Goal: Use online tool/utility: Utilize a website feature to perform a specific function

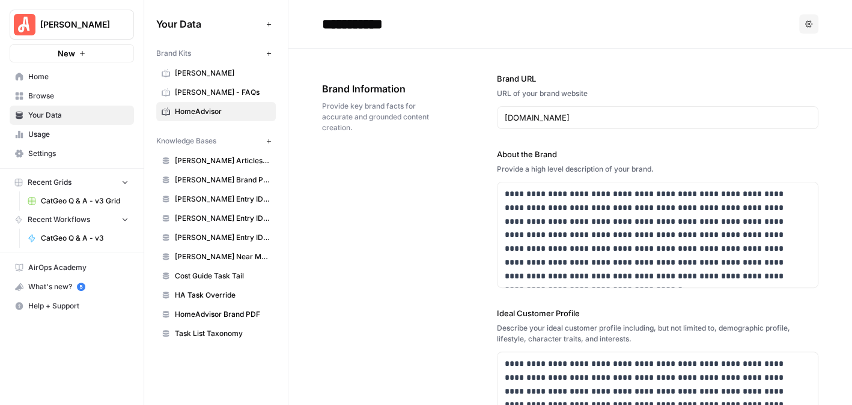
scroll to position [24, 0]
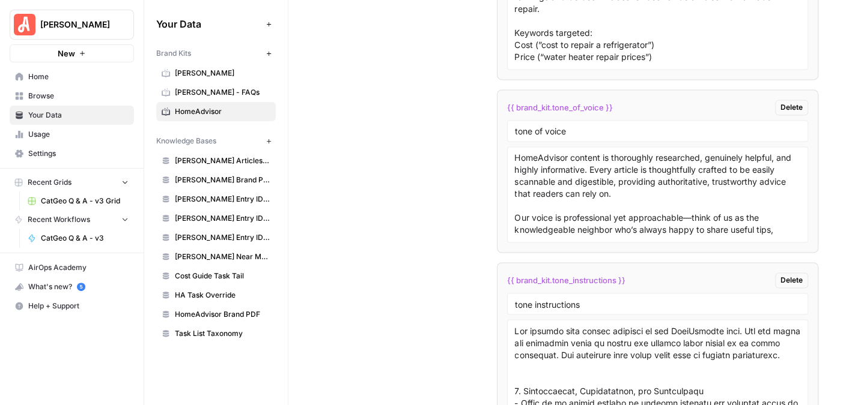
click at [53, 91] on span "Browse" at bounding box center [78, 96] width 100 height 11
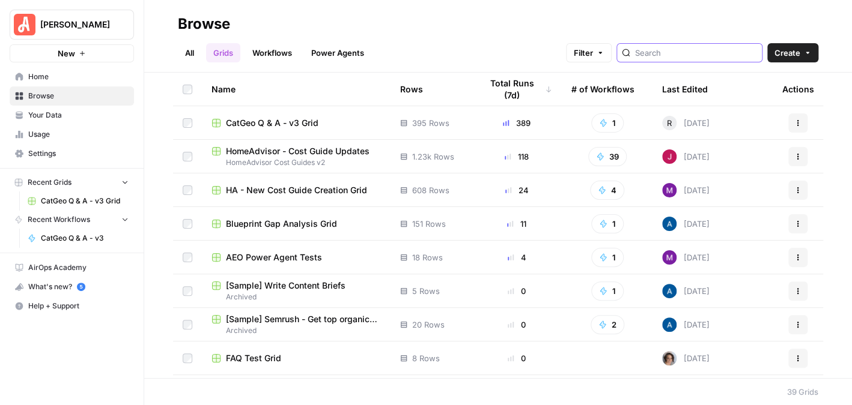
click at [716, 50] on input "search" at bounding box center [696, 53] width 122 height 12
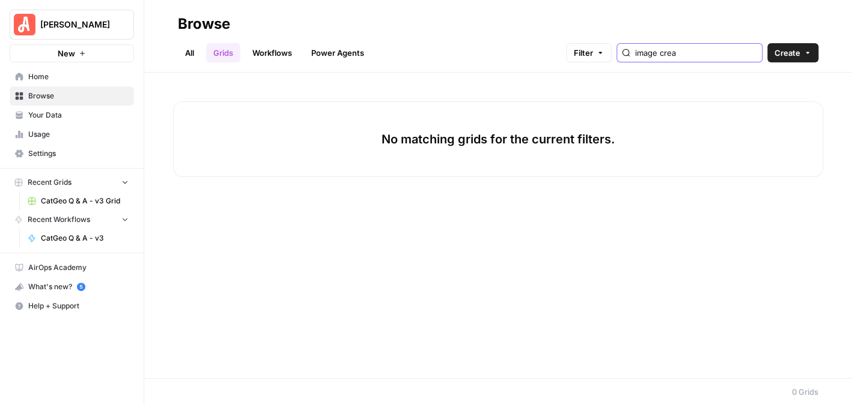
type input "image crea"
click at [305, 47] on link "Power Agents" at bounding box center [337, 52] width 67 height 19
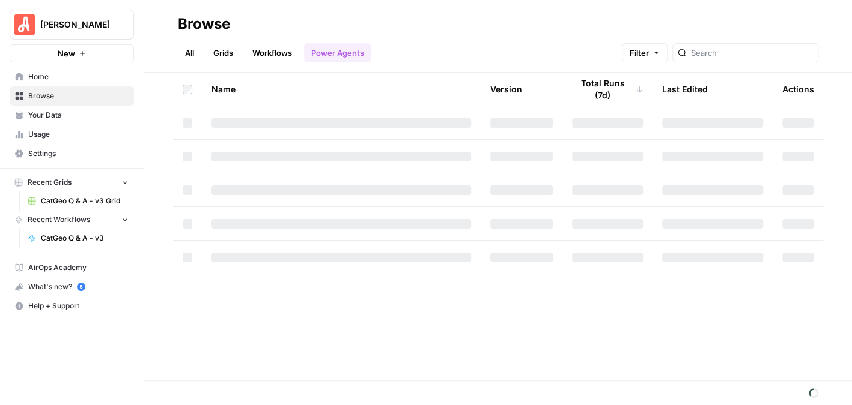
click at [284, 49] on link "Workflows" at bounding box center [272, 52] width 54 height 19
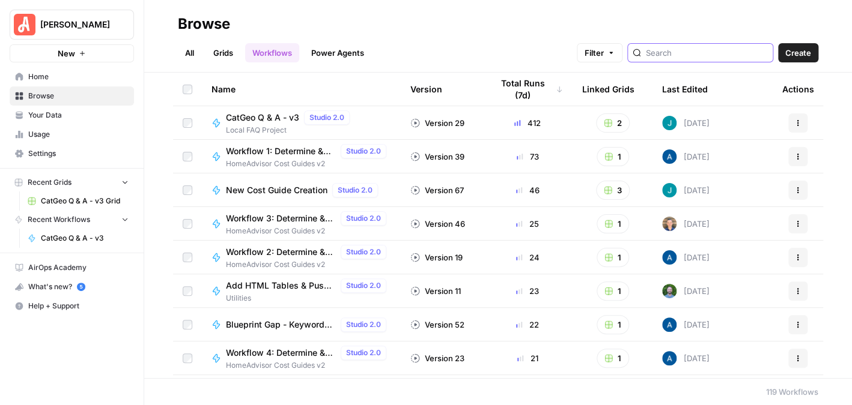
click at [678, 56] on input "search" at bounding box center [707, 53] width 122 height 12
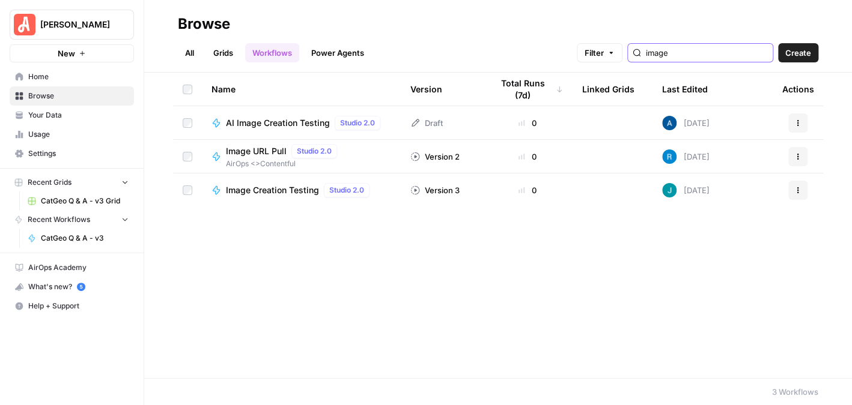
type input "image"
click at [284, 117] on span "AI Image Creation Testing" at bounding box center [278, 123] width 104 height 12
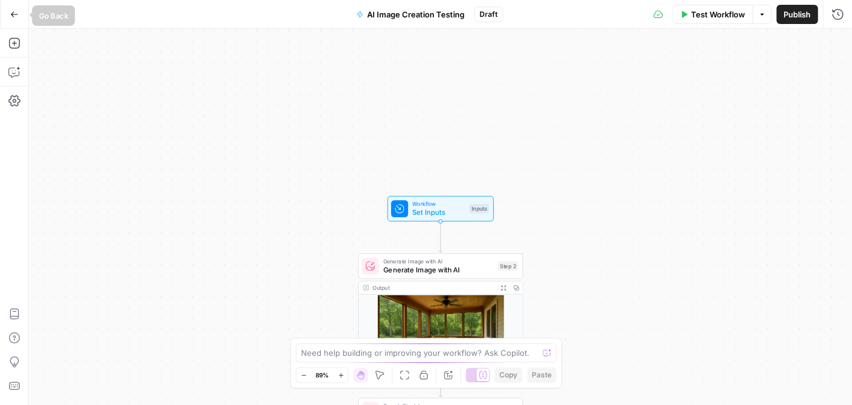
click at [14, 10] on icon "button" at bounding box center [14, 14] width 8 height 8
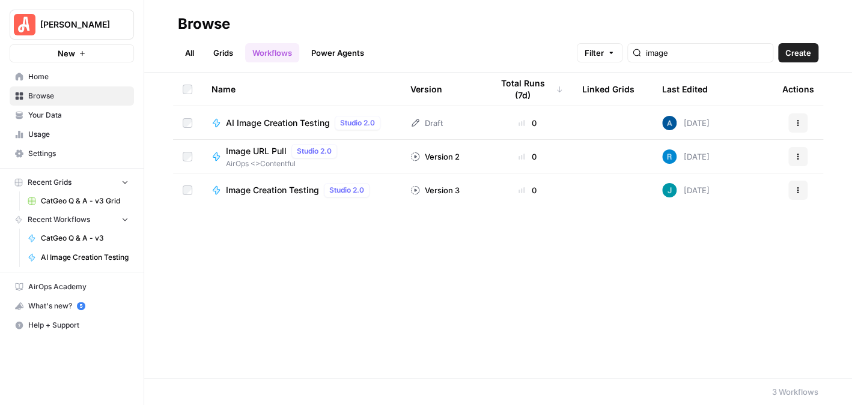
click at [288, 195] on span "Image Creation Testing" at bounding box center [272, 190] width 93 height 12
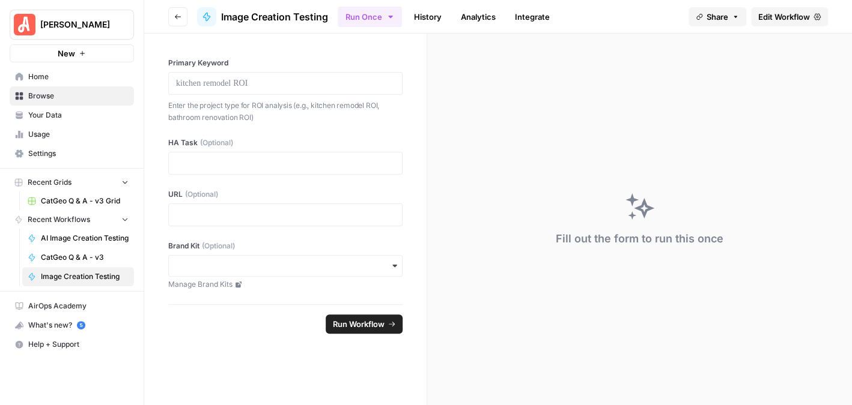
click at [763, 13] on span "Edit Workflow" at bounding box center [784, 17] width 52 height 12
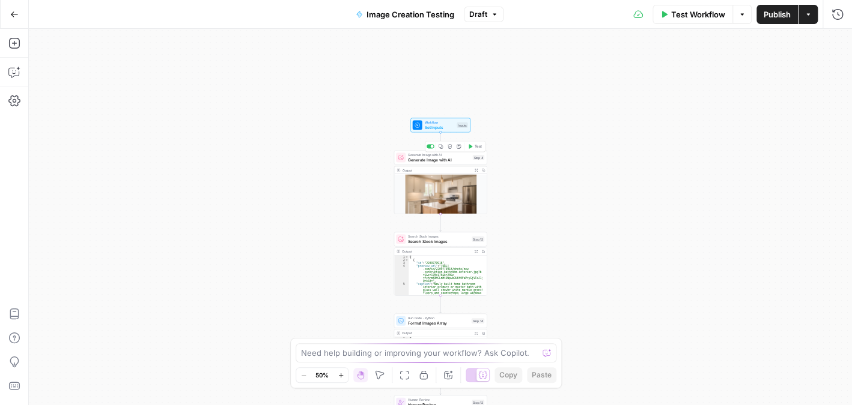
click at [445, 158] on span "Generate Image with AI" at bounding box center [439, 160] width 62 height 6
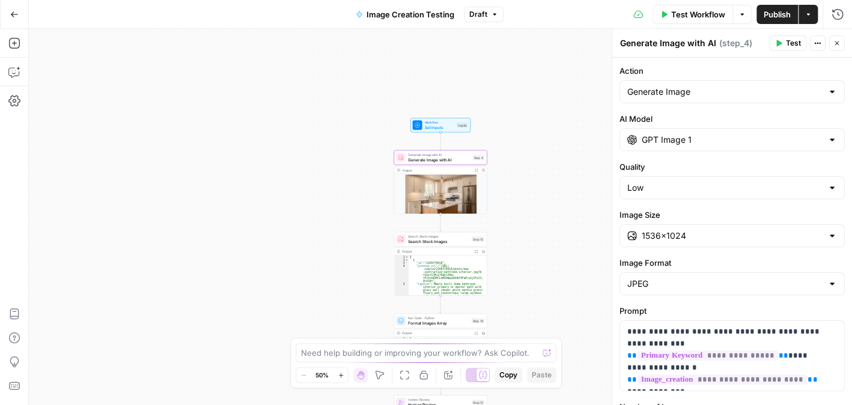
click at [827, 135] on div at bounding box center [832, 140] width 10 height 12
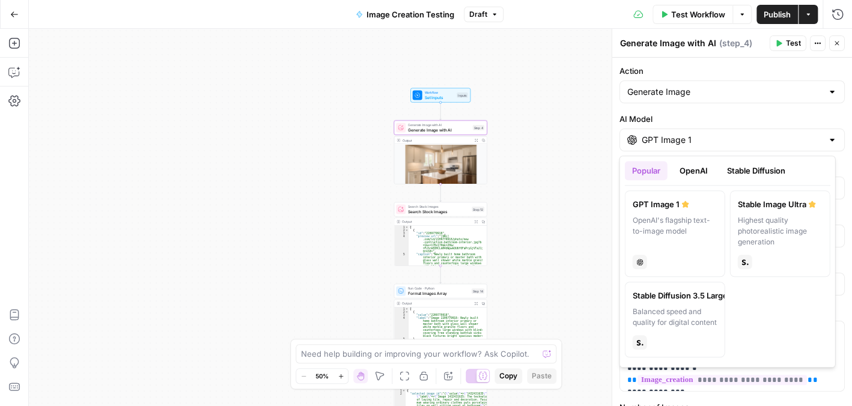
click at [827, 136] on div at bounding box center [832, 140] width 10 height 12
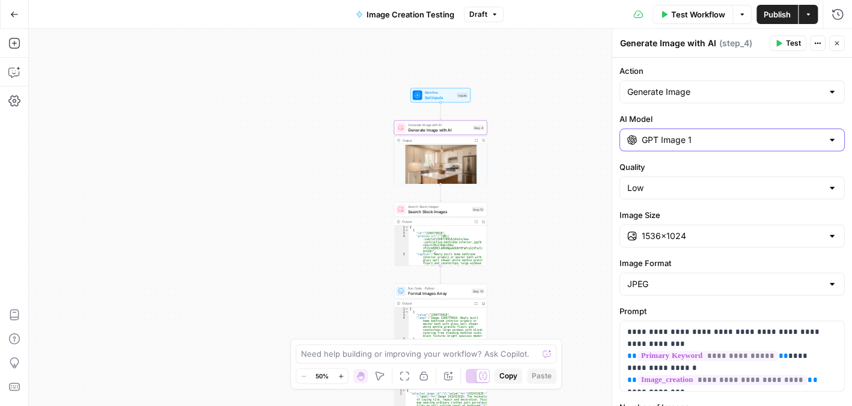
click at [760, 140] on input "GPT Image 1" at bounding box center [731, 140] width 181 height 12
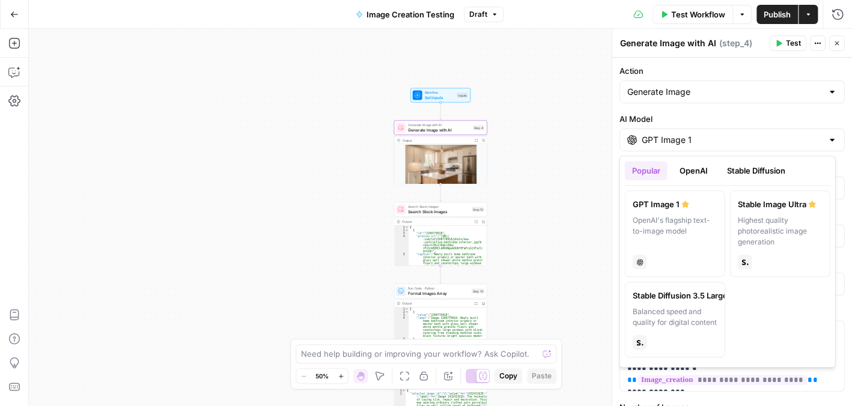
click at [771, 223] on div "Highest quality photorealistic image generation" at bounding box center [779, 231] width 85 height 32
type input "Stable Image Ultra"
type input "21:9 (1536×640)"
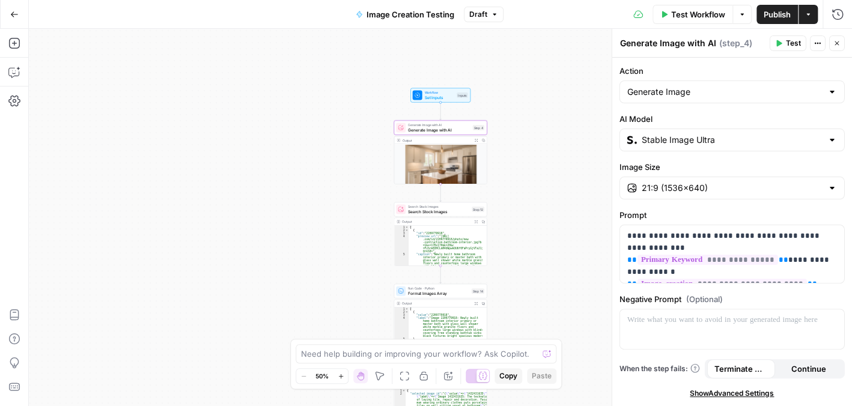
click at [760, 136] on input "Stable Image Ultra" at bounding box center [731, 140] width 181 height 12
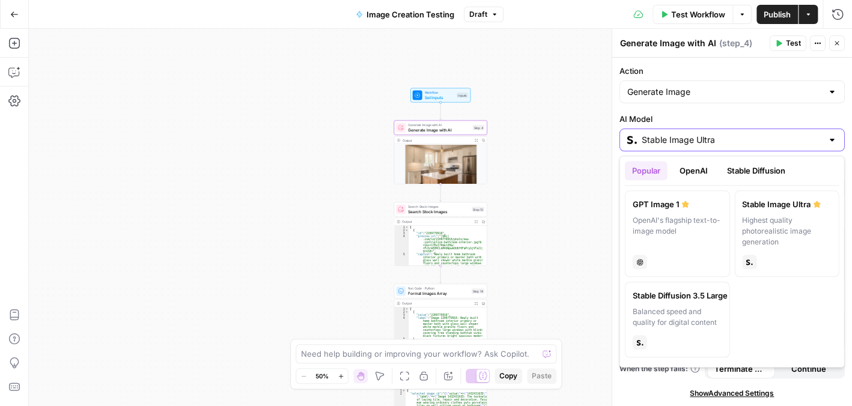
click at [766, 137] on input "Stable Image Ultra" at bounding box center [731, 140] width 181 height 12
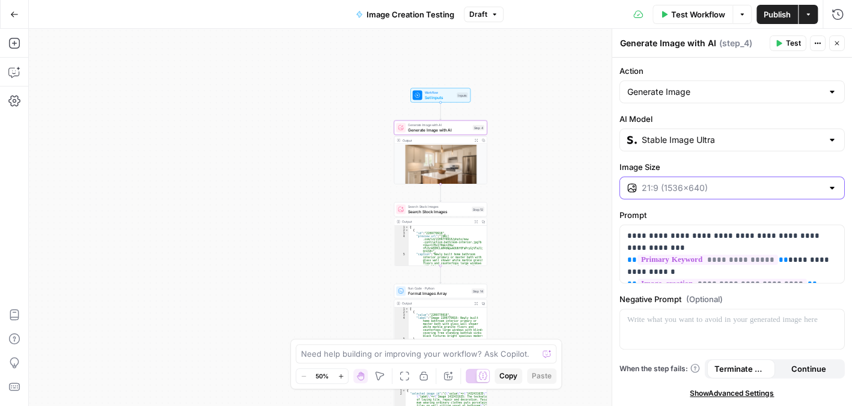
click at [753, 188] on input "Image Size" at bounding box center [731, 188] width 181 height 12
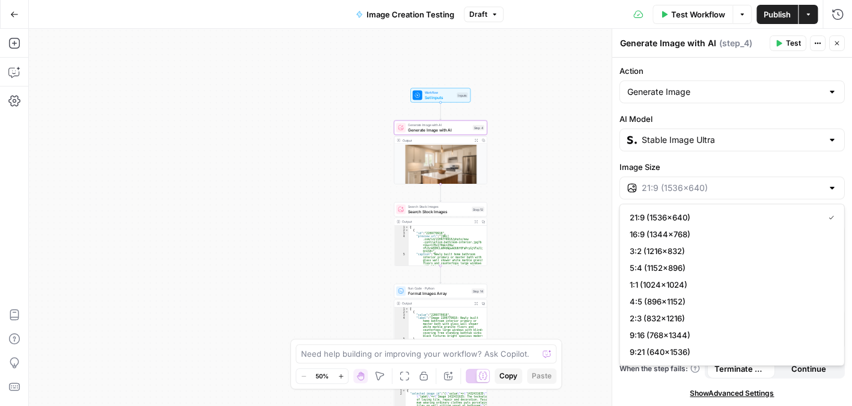
type input "21:9 (1536×640)"
click at [738, 152] on div "**********" at bounding box center [732, 232] width 240 height 348
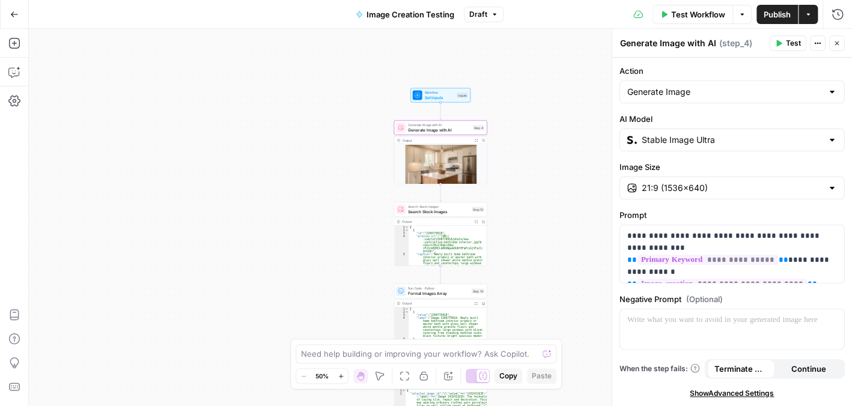
click at [741, 136] on input "Stable Image Ultra" at bounding box center [731, 140] width 181 height 12
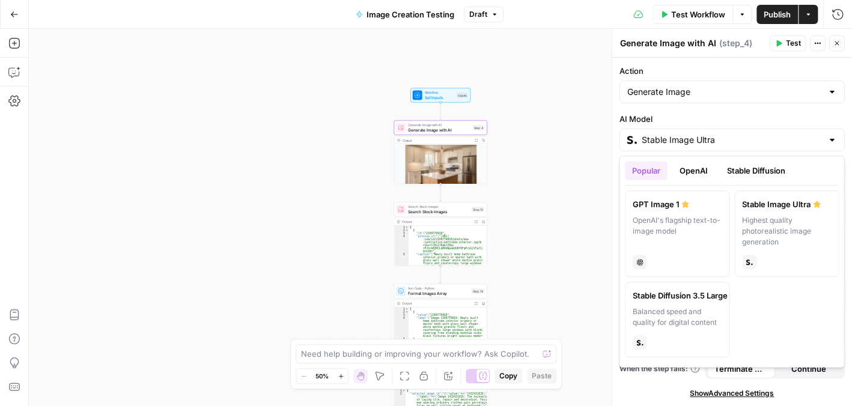
click at [745, 175] on button "Stable Diffusion" at bounding box center [755, 170] width 73 height 19
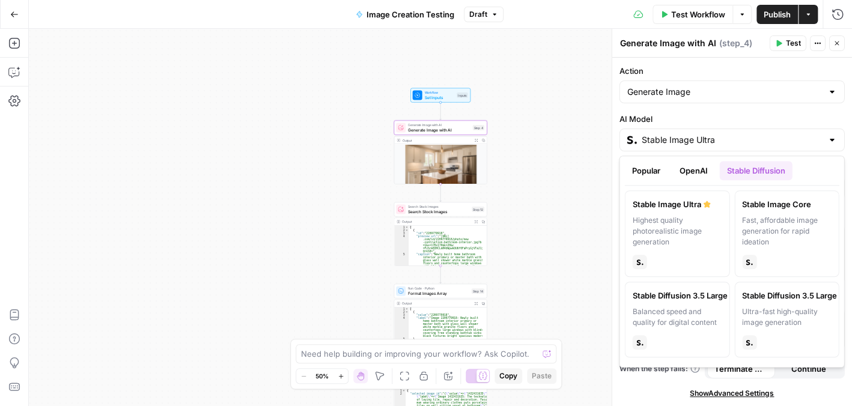
click at [701, 173] on button "OpenAI" at bounding box center [693, 170] width 43 height 19
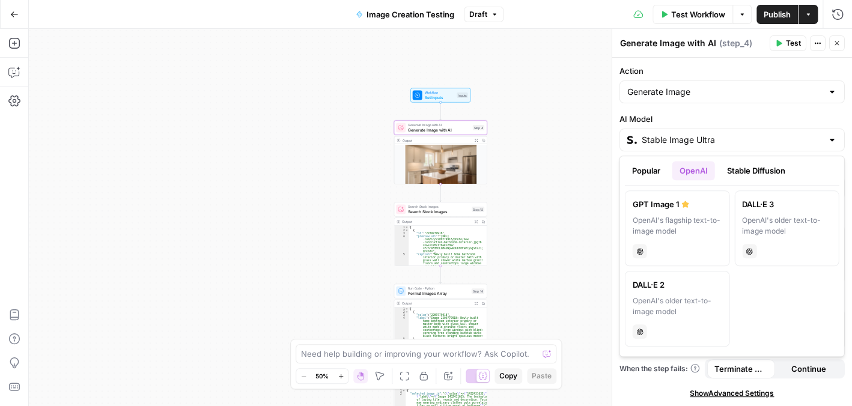
click at [765, 166] on button "Stable Diffusion" at bounding box center [755, 170] width 73 height 19
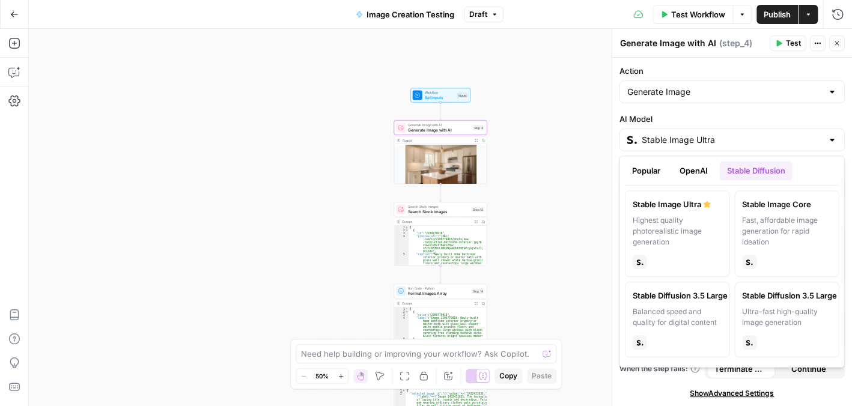
click at [524, 111] on div "Workflow Set Inputs Inputs Generate Image with AI Generate Image with AI Step 4…" at bounding box center [440, 217] width 823 height 377
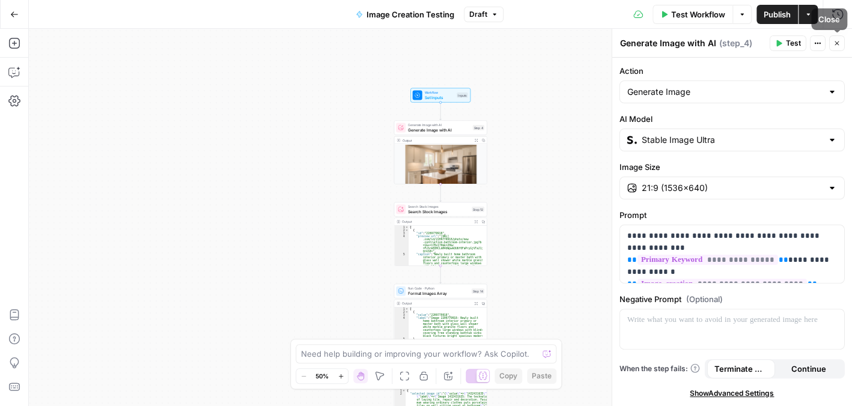
click at [836, 49] on button "Close" at bounding box center [837, 43] width 16 height 16
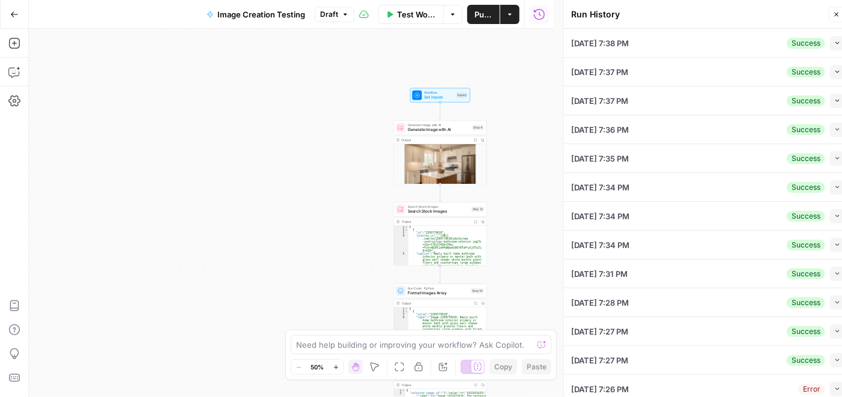
click at [830, 39] on button "Collapse" at bounding box center [837, 43] width 14 height 14
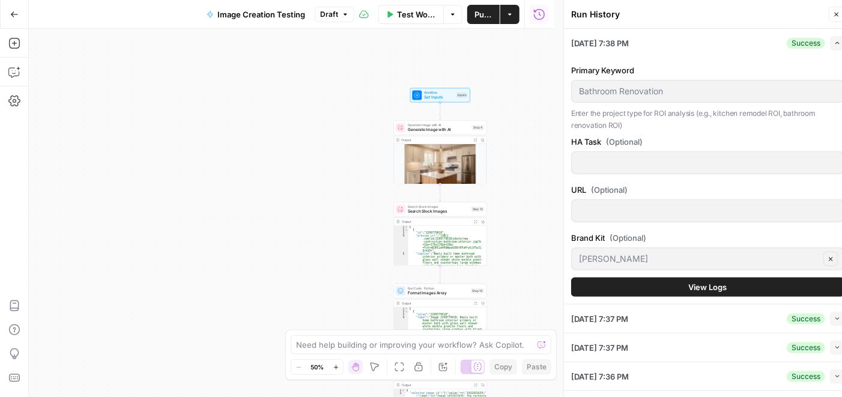
click at [727, 285] on button "View Logs" at bounding box center [707, 287] width 273 height 19
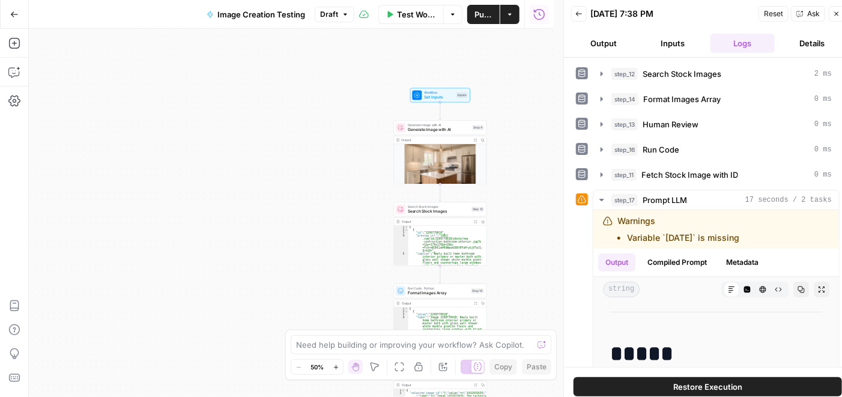
click at [804, 43] on button "Details" at bounding box center [812, 43] width 65 height 19
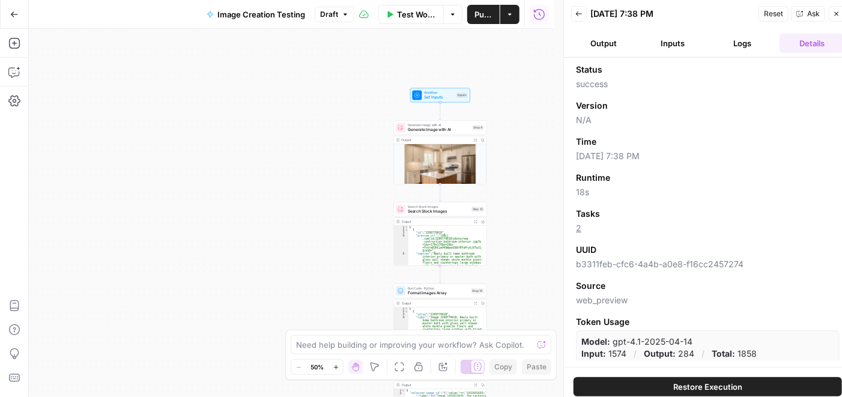
drag, startPoint x: 590, startPoint y: 222, endPoint x: 575, endPoint y: 226, distance: 16.2
click at [575, 226] on div "Status success Version N/A Time [DATE] 7:38 PM Runtime 18s Tasks 2 UUID b3311fe…" at bounding box center [708, 212] width 288 height 309
click at [835, 13] on icon "button" at bounding box center [836, 13] width 7 height 7
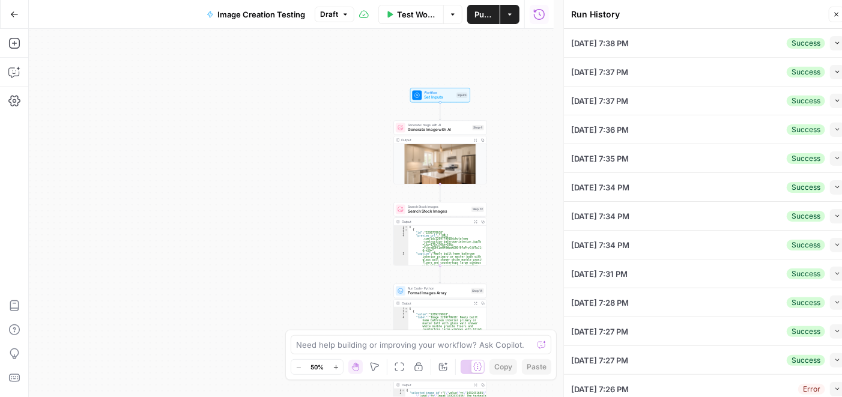
click at [834, 70] on icon "button" at bounding box center [837, 71] width 7 height 7
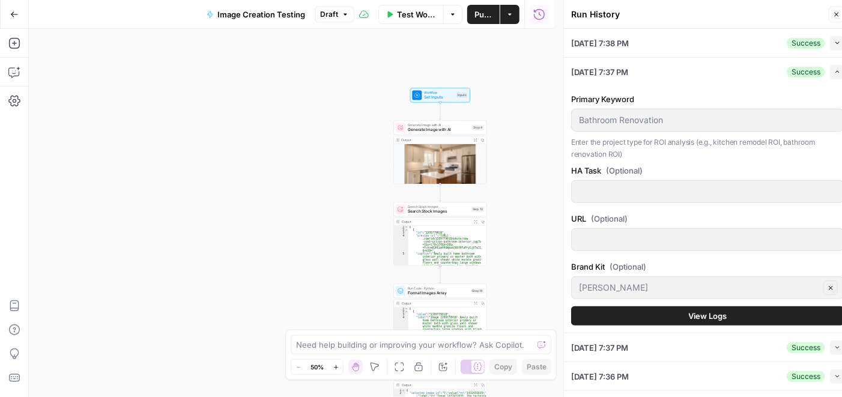
click at [726, 308] on button "View Logs" at bounding box center [707, 315] width 273 height 19
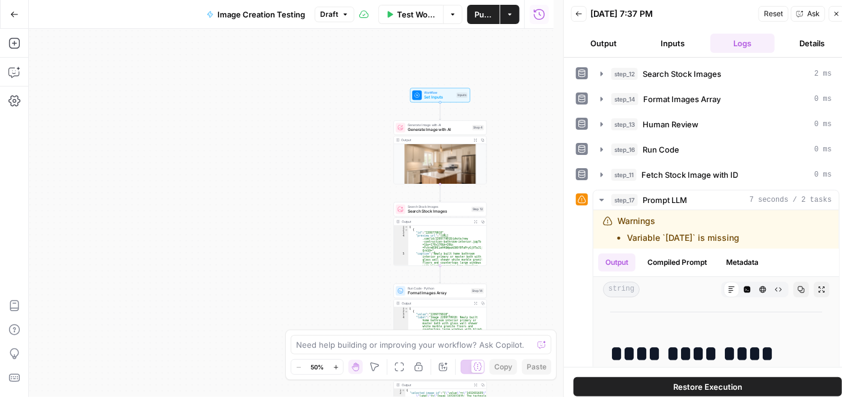
click at [804, 37] on button "Details" at bounding box center [812, 43] width 65 height 19
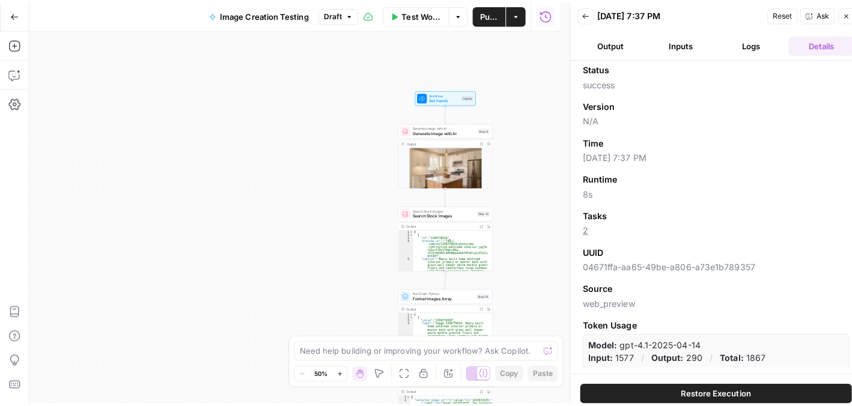
scroll to position [3, 0]
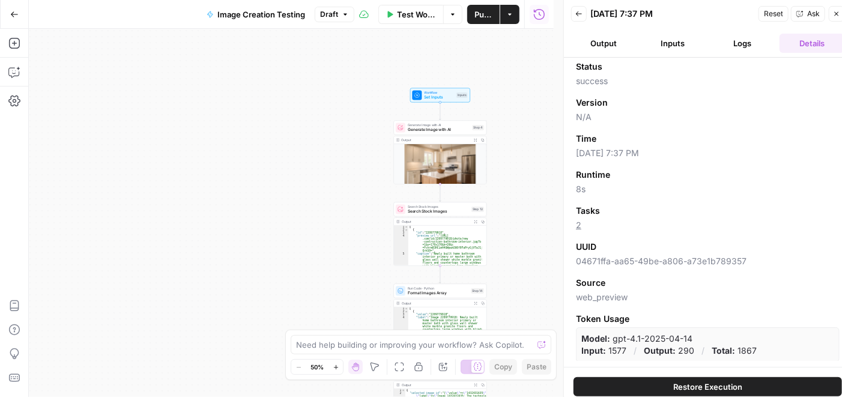
click at [742, 47] on button "Logs" at bounding box center [743, 43] width 65 height 19
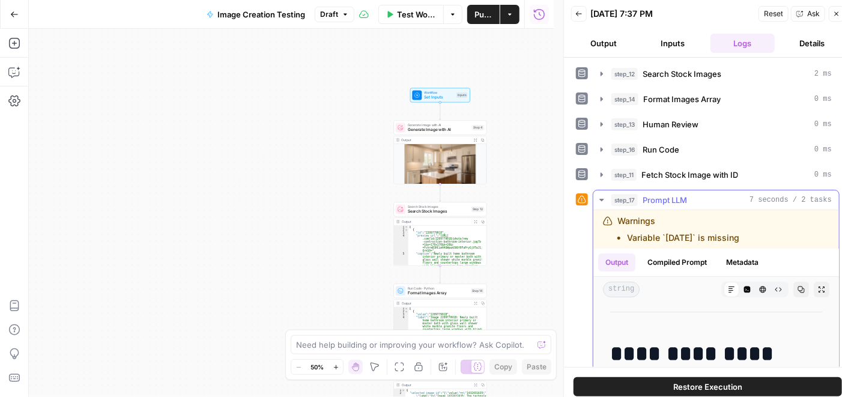
click at [602, 200] on icon "button" at bounding box center [602, 200] width 10 height 10
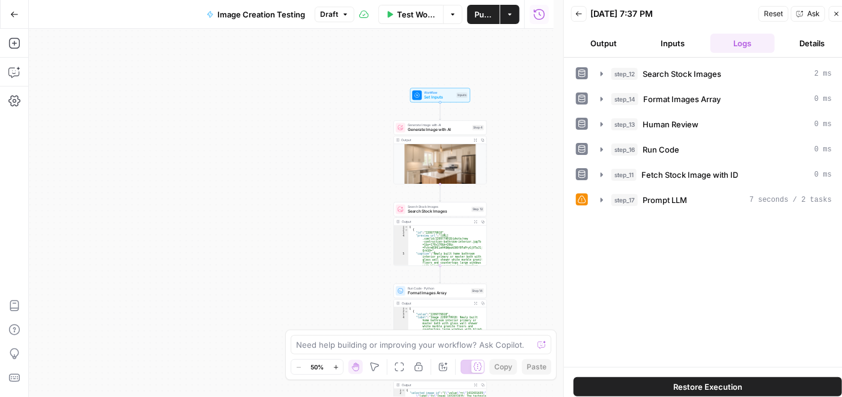
click at [837, 14] on icon "button" at bounding box center [837, 14] width 4 height 4
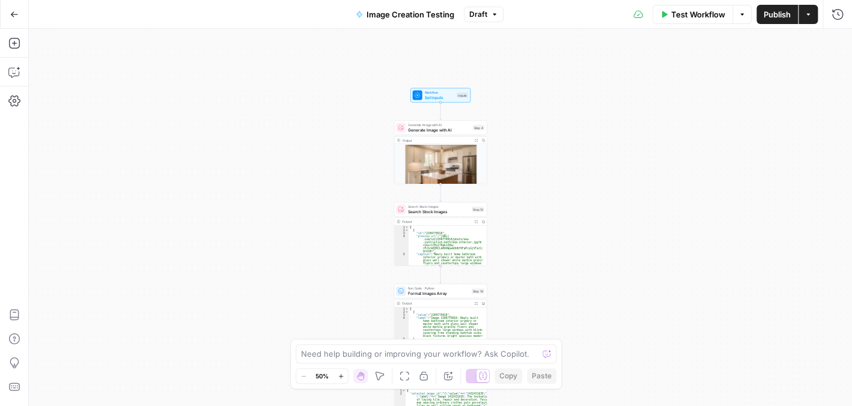
click at [455, 132] on span "Generate Image with AI" at bounding box center [439, 130] width 62 height 6
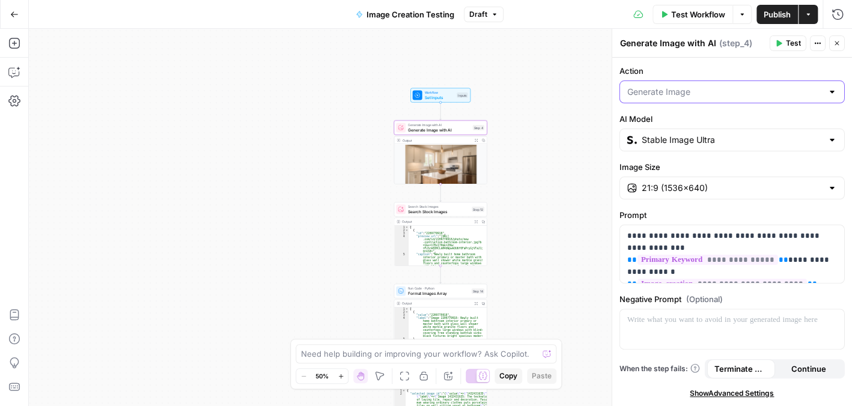
click at [770, 97] on input "Action" at bounding box center [724, 92] width 195 height 12
type input "Generate Image"
click at [551, 67] on div "Workflow Set Inputs Inputs Generate Image with AI Generate Image with AI Step 4…" at bounding box center [440, 217] width 823 height 377
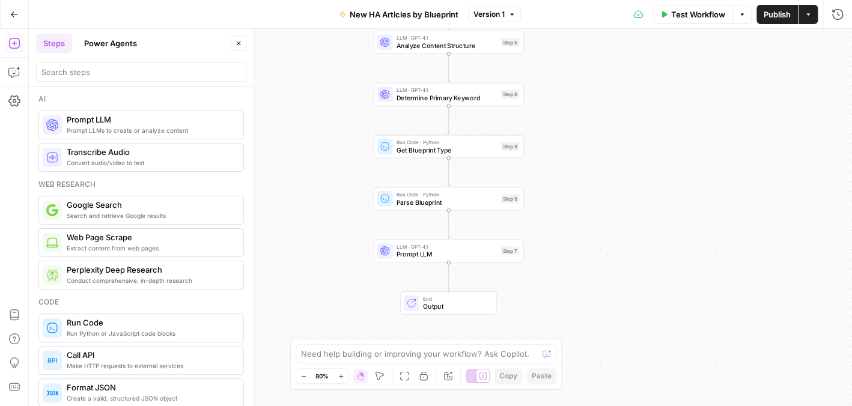
scroll to position [60, 0]
